Goal: Information Seeking & Learning: Check status

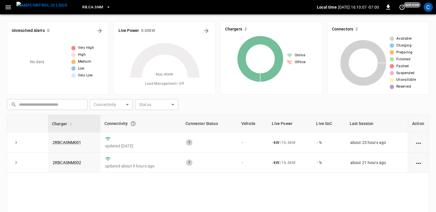
click at [7, 4] on icon "button" at bounding box center [8, 7] width 7 height 7
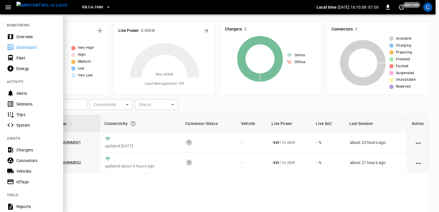
click at [23, 36] on div "Overview" at bounding box center [36, 37] width 40 height 6
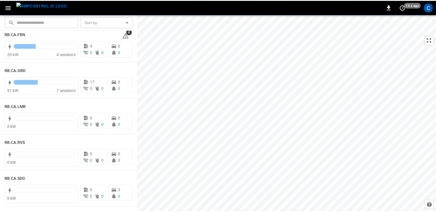
scroll to position [809, 0]
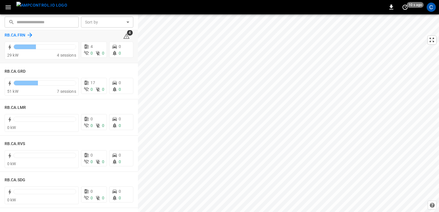
click at [17, 35] on h6 "RB.CA.FRN" at bounding box center [15, 35] width 21 height 6
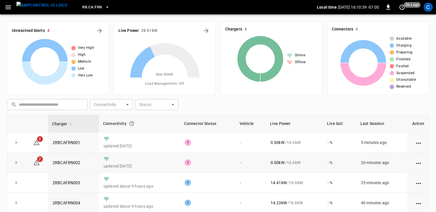
scroll to position [73, 0]
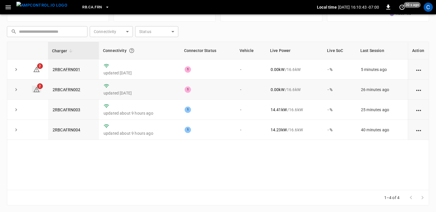
click at [39, 88] on span "2" at bounding box center [40, 86] width 6 height 6
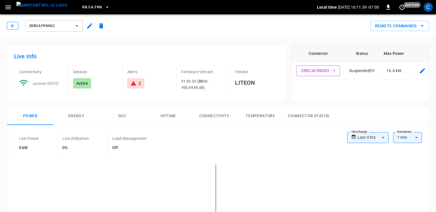
click at [13, 28] on icon "button" at bounding box center [13, 26] width 6 height 6
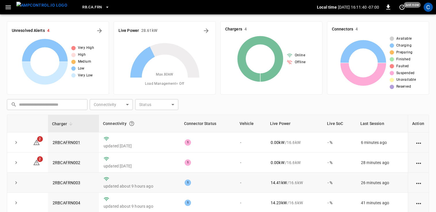
scroll to position [73, 0]
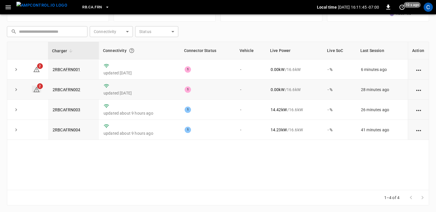
click at [39, 89] on icon at bounding box center [36, 89] width 7 height 7
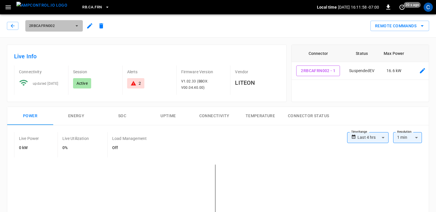
click at [43, 29] on button "2RBCAFRN002" at bounding box center [54, 26] width 58 height 12
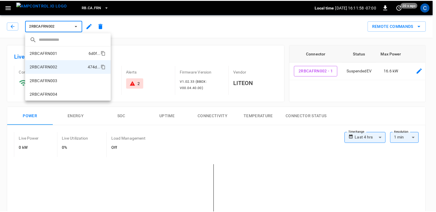
scroll to position [0, 0]
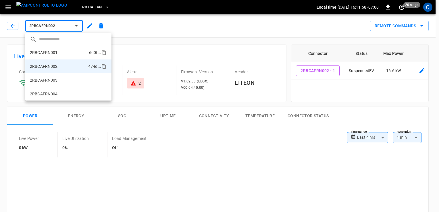
click at [51, 55] on li "2RBCAFRN001 6d0f ..." at bounding box center [68, 53] width 86 height 14
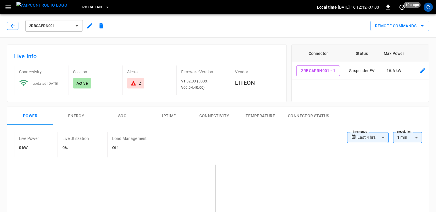
click at [14, 26] on icon "button" at bounding box center [13, 26] width 4 height 4
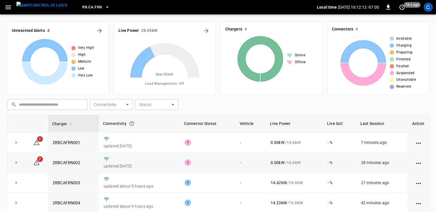
scroll to position [73, 0]
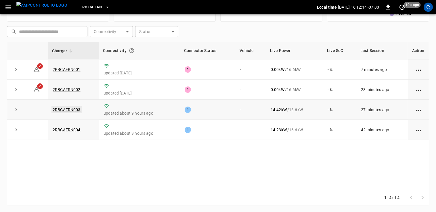
click at [69, 107] on link "2RBCAFRN003" at bounding box center [66, 109] width 30 height 7
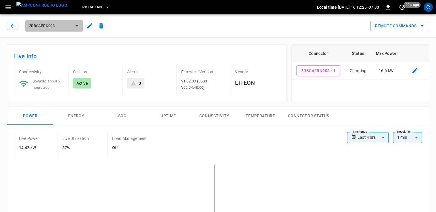
click at [42, 24] on span "2RBCAFRN003" at bounding box center [50, 26] width 43 height 7
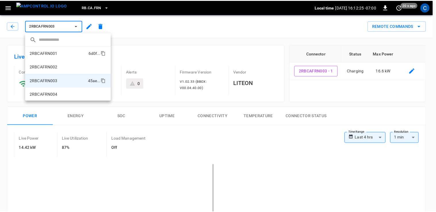
scroll to position [0, 0]
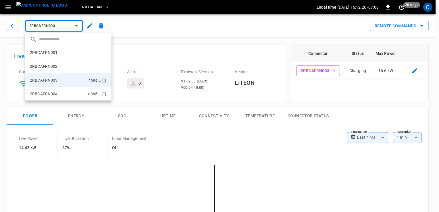
click at [53, 94] on p "2RBCAFRN004" at bounding box center [44, 94] width 28 height 6
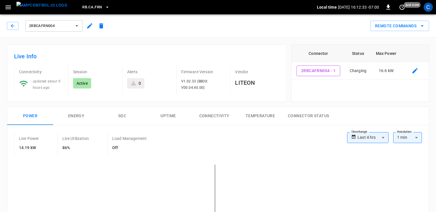
click at [71, 31] on button "2RBCAFRN004" at bounding box center [54, 26] width 58 height 12
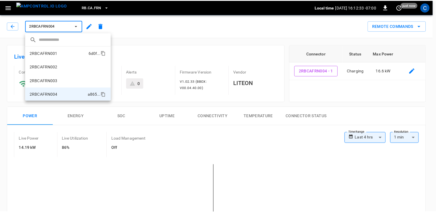
scroll to position [0, 0]
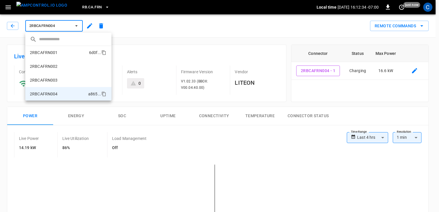
click at [65, 53] on li "2RBCAFRN001 6d0f ..." at bounding box center [68, 53] width 86 height 14
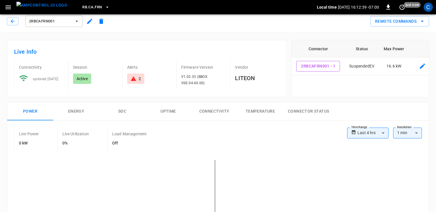
scroll to position [2, 0]
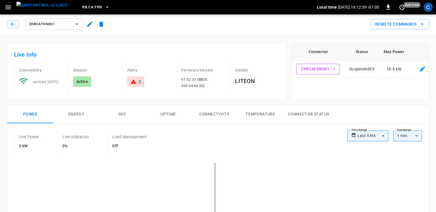
click at [49, 18] on button "2RBCAFRN001" at bounding box center [54, 24] width 58 height 12
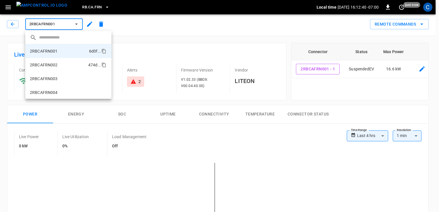
click at [59, 70] on li "2RBCAFRN002 474d ..." at bounding box center [68, 65] width 86 height 14
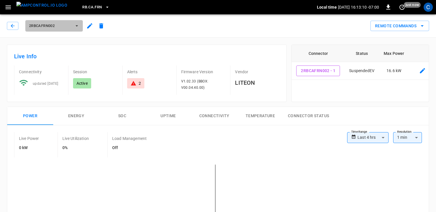
click at [45, 27] on span "2RBCAFRN002" at bounding box center [50, 26] width 43 height 7
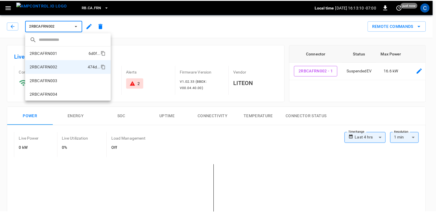
scroll to position [0, 0]
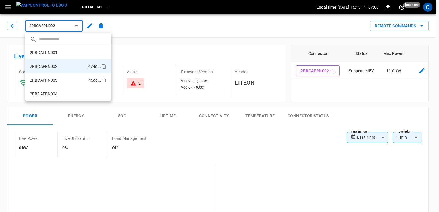
click at [50, 79] on p "2RBCAFRN003" at bounding box center [44, 80] width 28 height 6
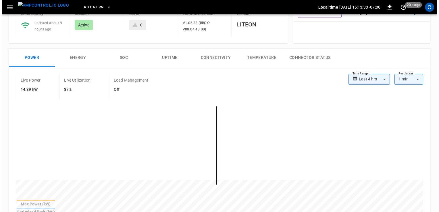
scroll to position [59, 0]
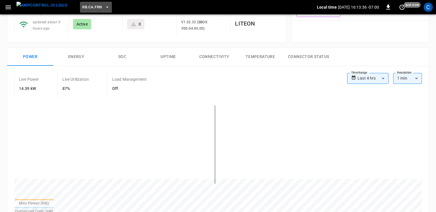
click at [90, 7] on span "RB.CA.FRN" at bounding box center [92, 7] width 20 height 7
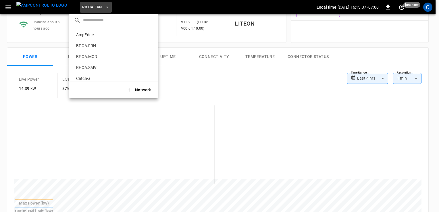
scroll to position [304, 0]
click at [9, 9] on div at bounding box center [219, 106] width 439 height 212
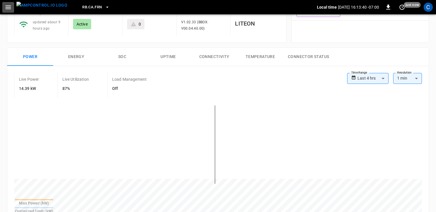
click at [5, 6] on icon "button" at bounding box center [7, 7] width 5 height 4
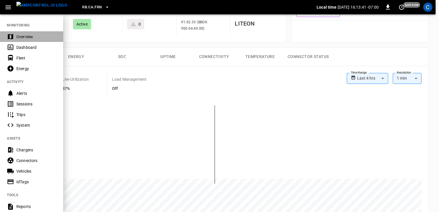
click at [41, 37] on div "Overview" at bounding box center [36, 37] width 40 height 6
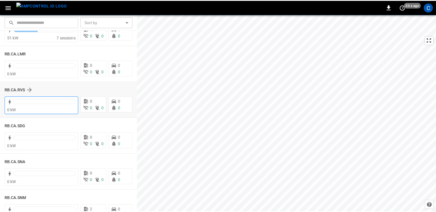
scroll to position [885, 0]
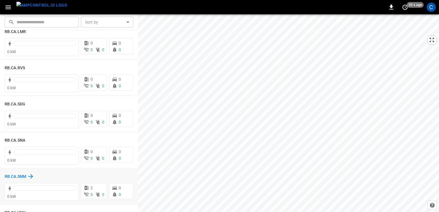
click at [20, 174] on h6 "RB.CA.SNM" at bounding box center [16, 177] width 22 height 6
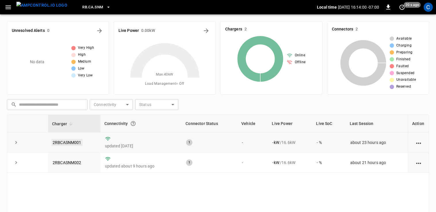
click at [77, 142] on link "2RBCASNM001" at bounding box center [66, 142] width 31 height 7
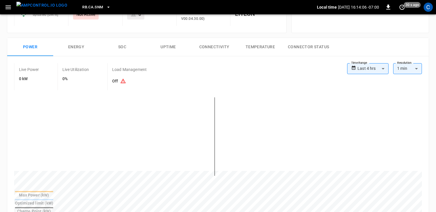
scroll to position [46, 0]
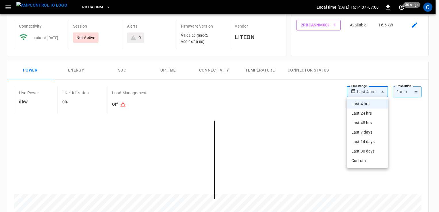
click at [366, 124] on li "Last 48 hrs" at bounding box center [367, 122] width 41 height 9
type input "**********"
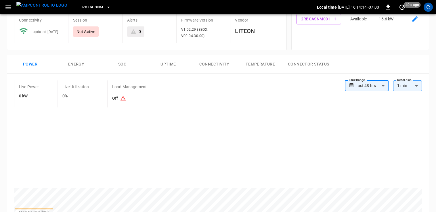
scroll to position [51, 0]
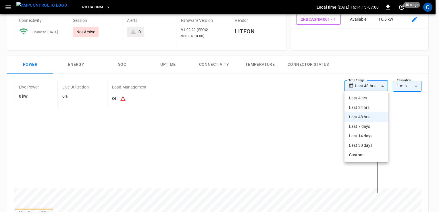
click at [365, 87] on body "**********" at bounding box center [219, 212] width 439 height 527
click at [367, 148] on li "Last 30 days" at bounding box center [367, 145] width 44 height 9
type input "**********"
type input "**"
type input "**********"
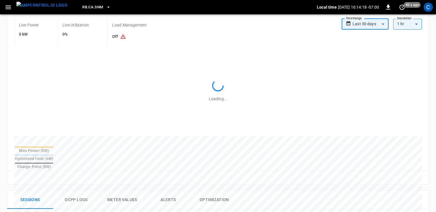
scroll to position [113, 0]
